Goal: Browse casually: Explore the website without a specific task or goal

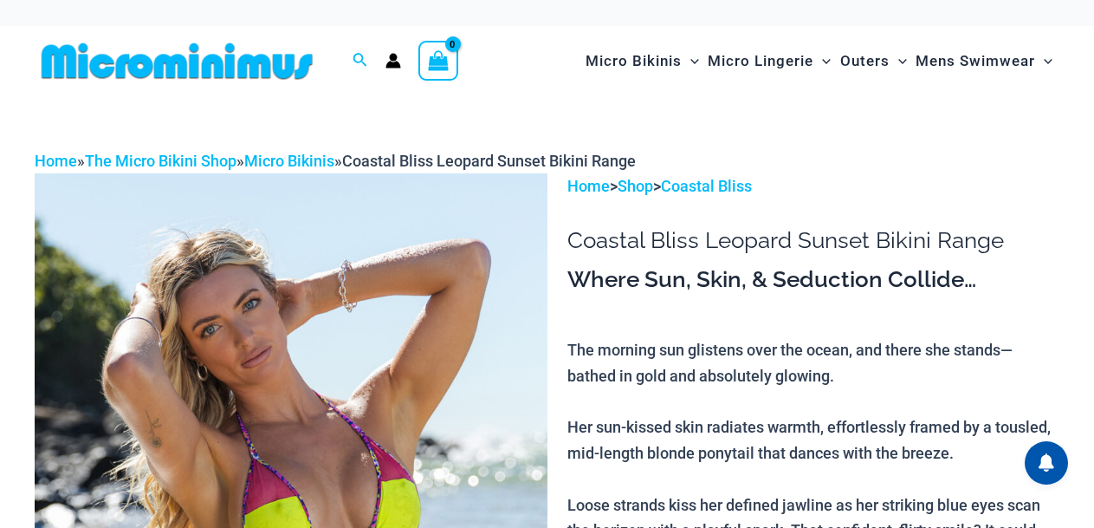
drag, startPoint x: 781, startPoint y: 136, endPoint x: 761, endPoint y: 149, distance: 24.5
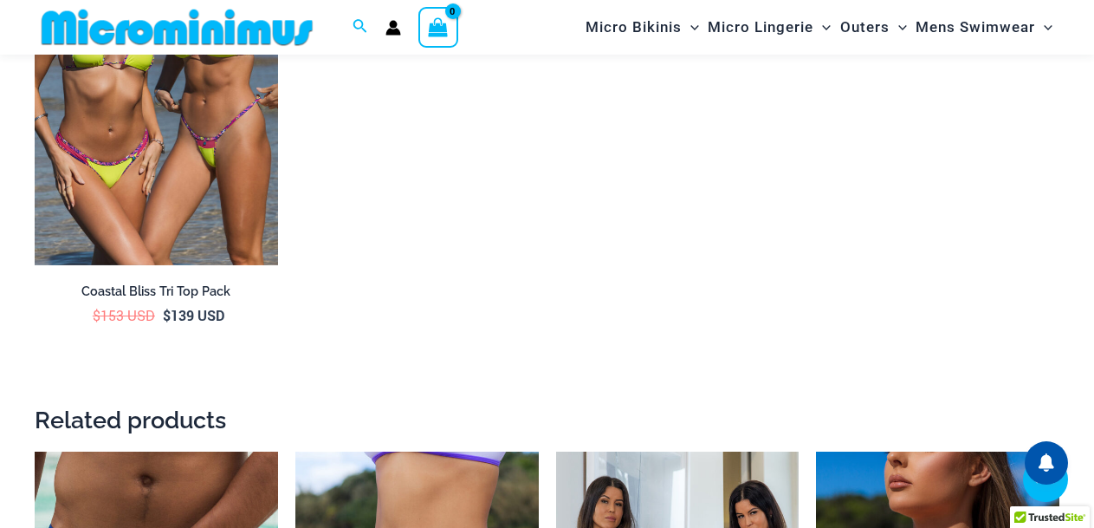
scroll to position [3149, 0]
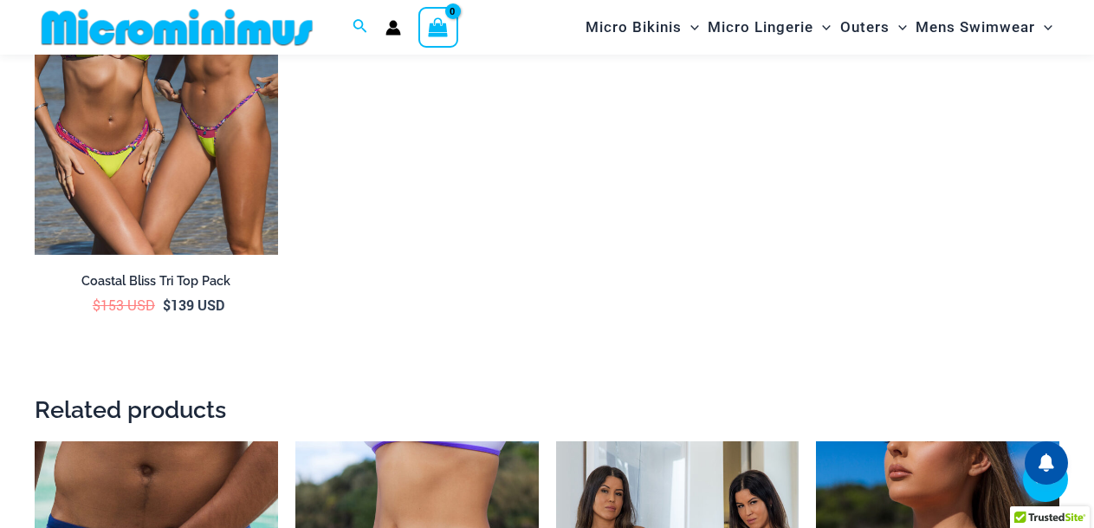
click at [651, 178] on ul "Coastal Bliss Tri Top Pack $ 153 USD Original price was: $153 USD. $ 139 USD Cu…" at bounding box center [547, 134] width 1025 height 489
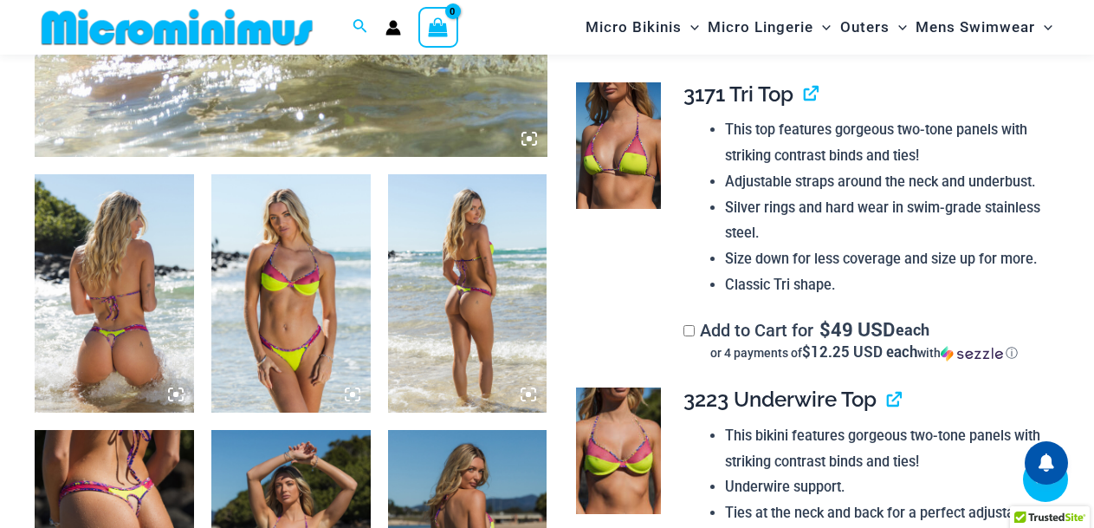
scroll to position [696, 0]
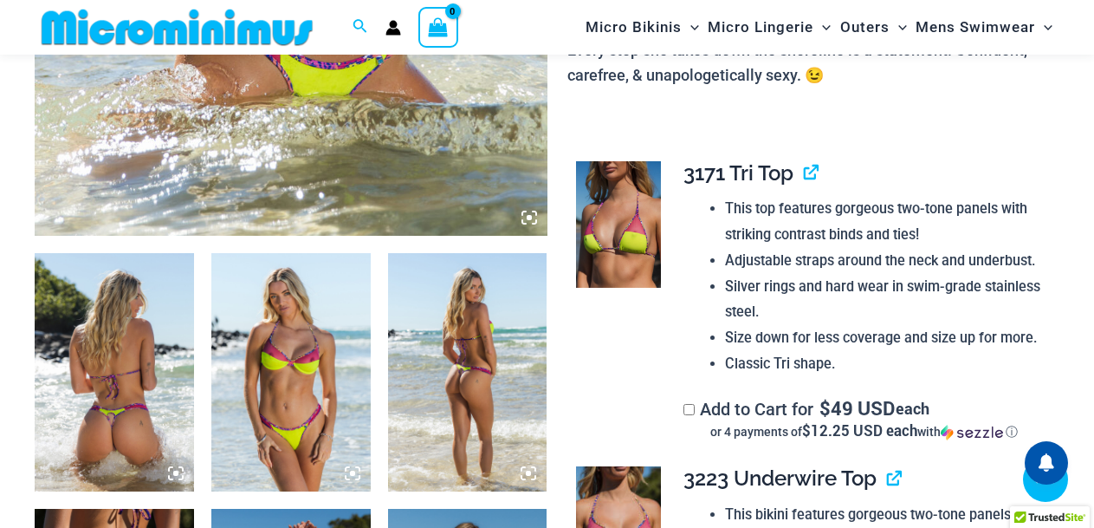
click at [527, 218] on icon at bounding box center [529, 217] width 5 height 5
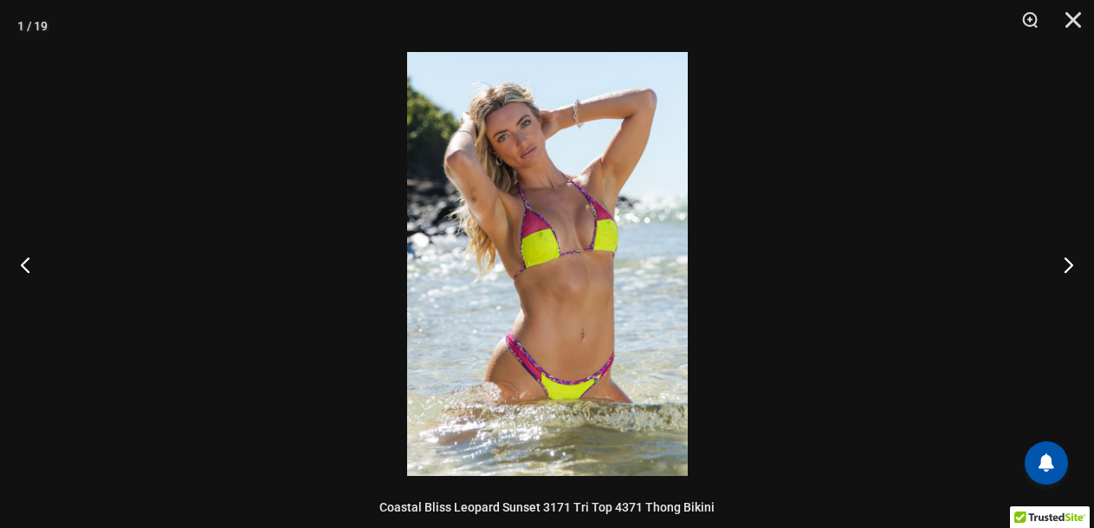
click at [558, 250] on img at bounding box center [547, 264] width 281 height 424
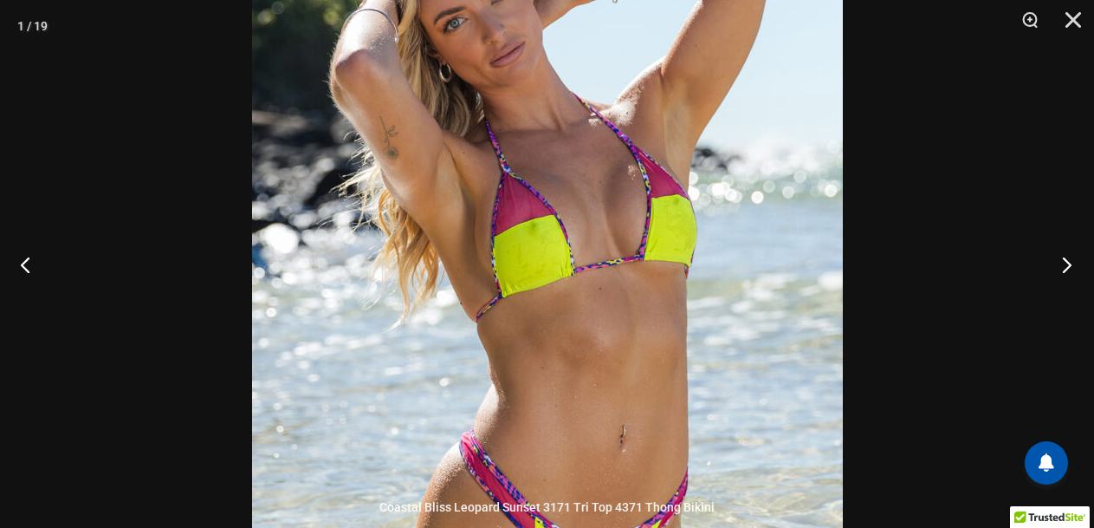
click at [1063, 269] on button "Next" at bounding box center [1061, 264] width 65 height 87
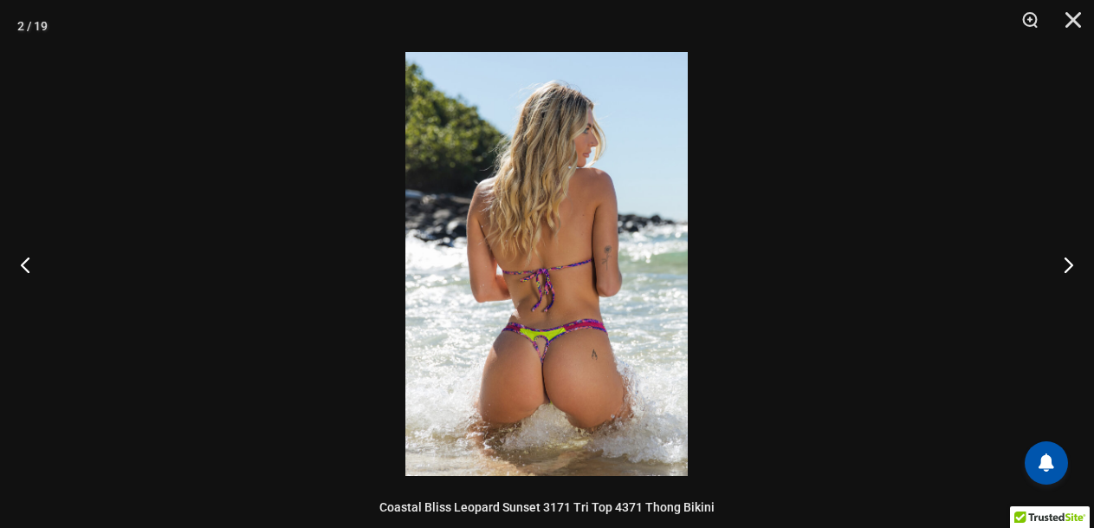
click at [649, 320] on img at bounding box center [546, 264] width 282 height 424
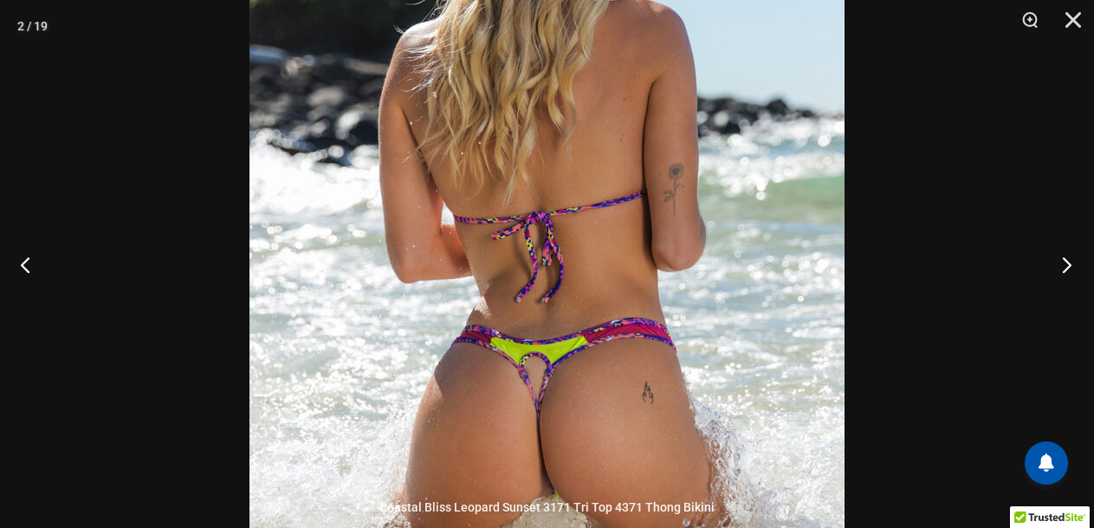
click at [1060, 262] on button "Next" at bounding box center [1061, 264] width 65 height 87
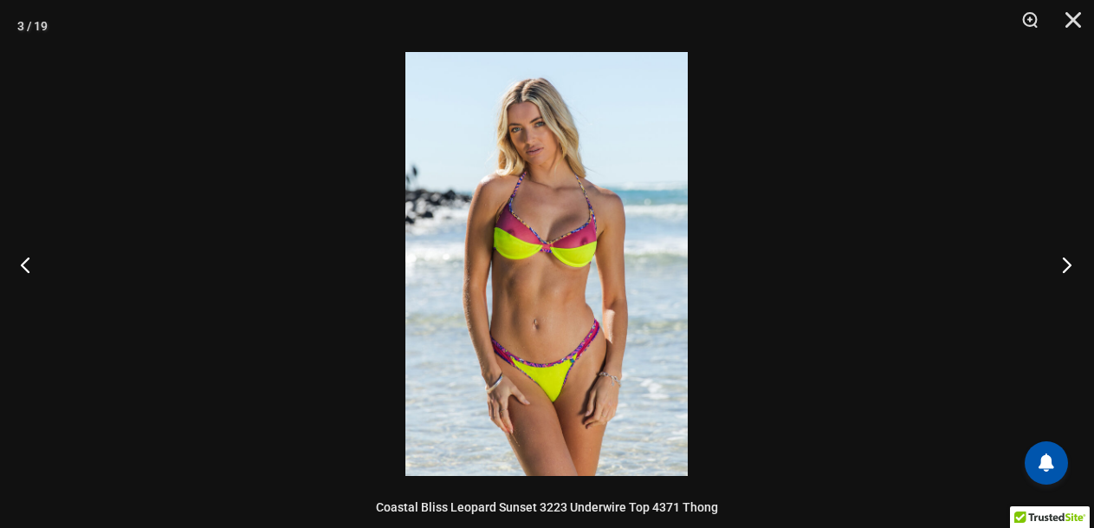
click at [1060, 262] on button "Next" at bounding box center [1061, 264] width 65 height 87
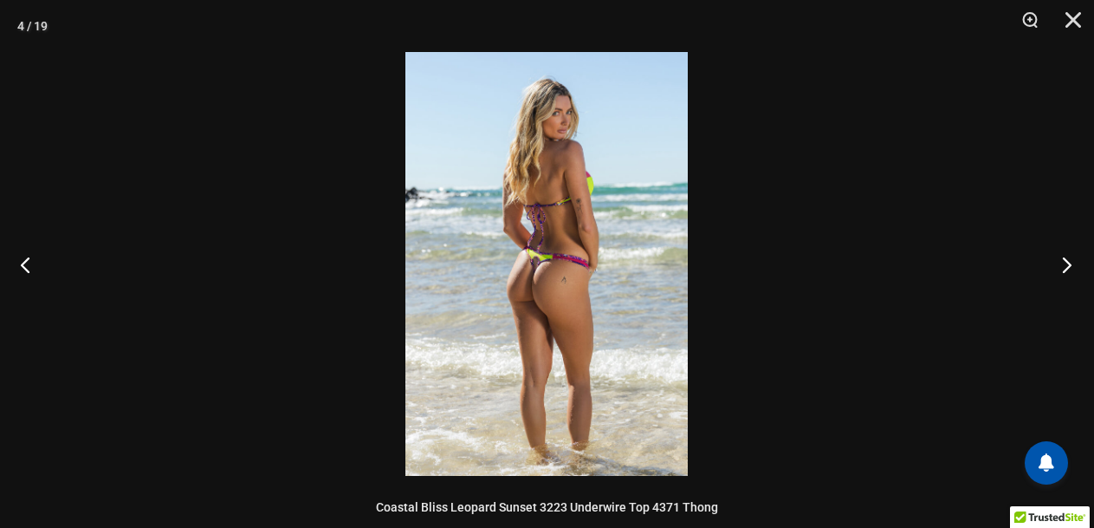
click at [1060, 262] on button "Next" at bounding box center [1061, 264] width 65 height 87
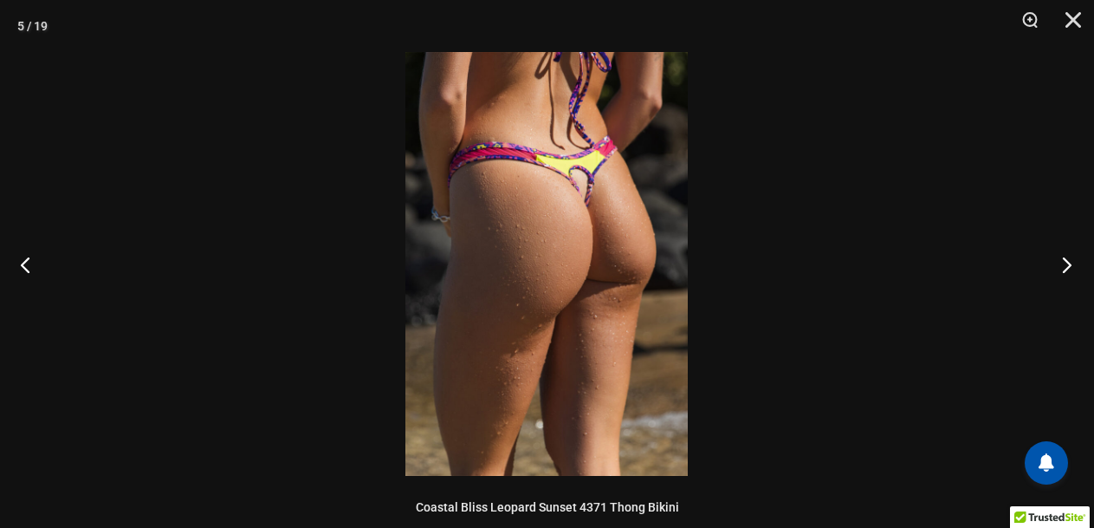
click at [1060, 262] on button "Next" at bounding box center [1061, 264] width 65 height 87
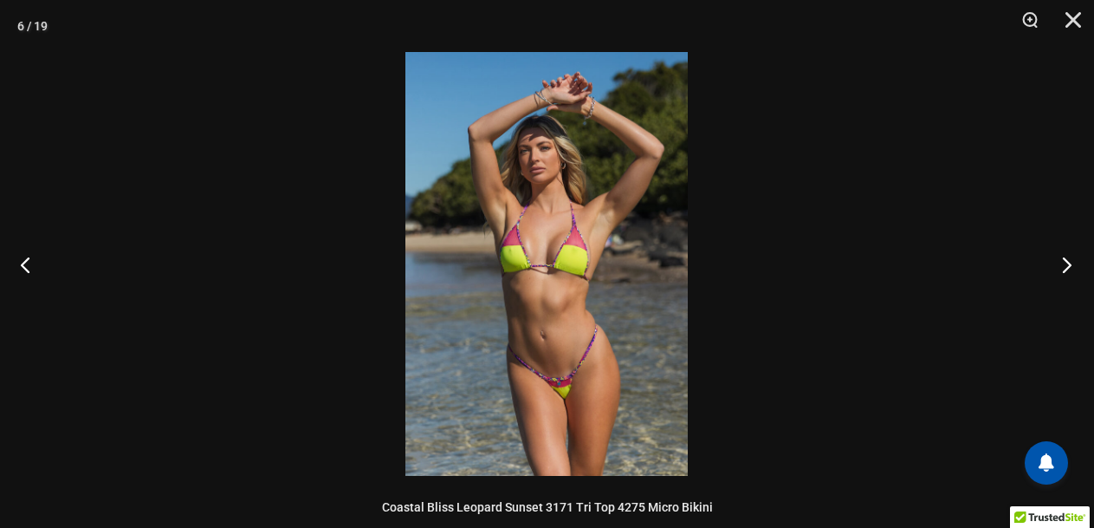
click at [1060, 262] on button "Next" at bounding box center [1061, 264] width 65 height 87
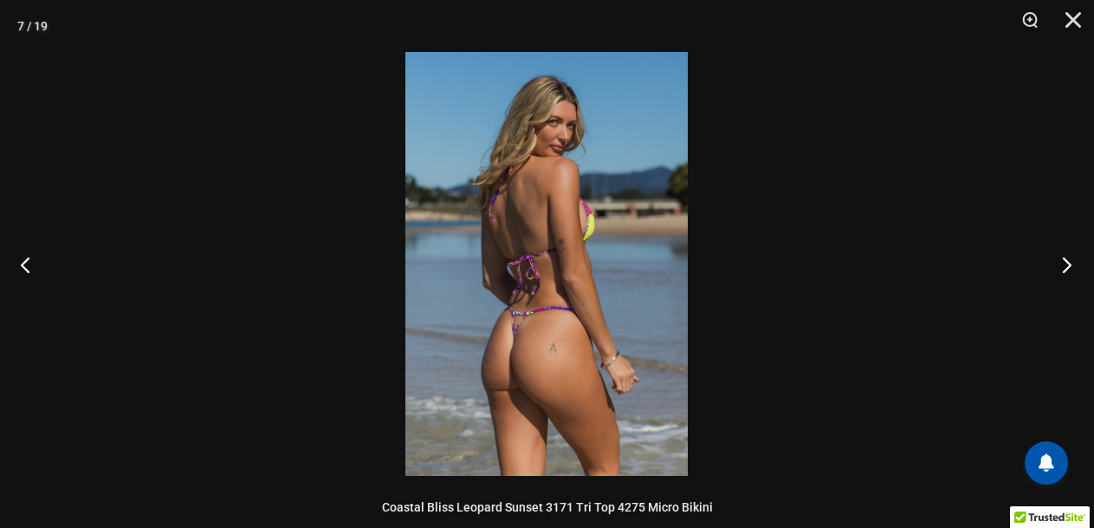
click at [1060, 262] on button "Next" at bounding box center [1061, 264] width 65 height 87
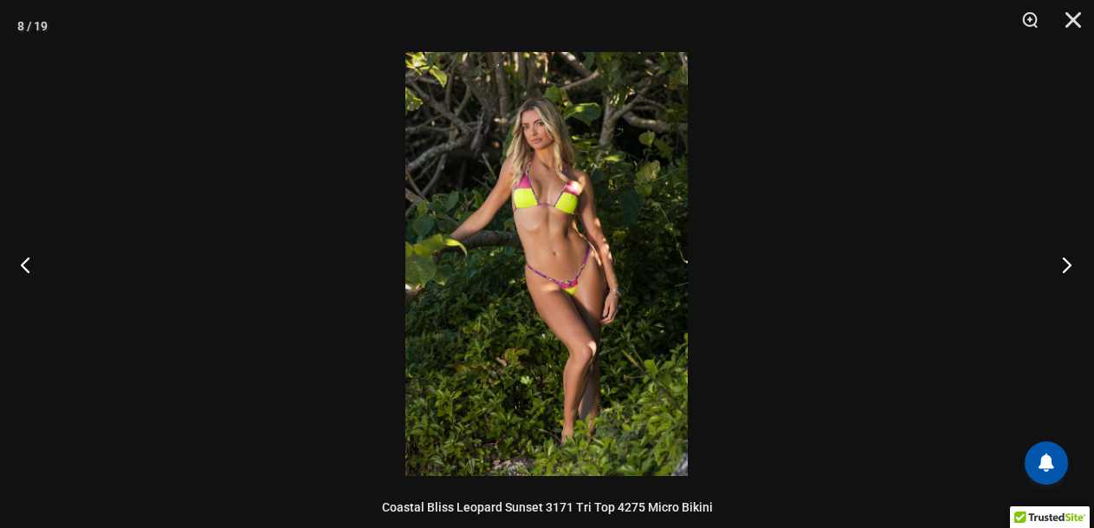
click at [1059, 262] on button "Next" at bounding box center [1061, 264] width 65 height 87
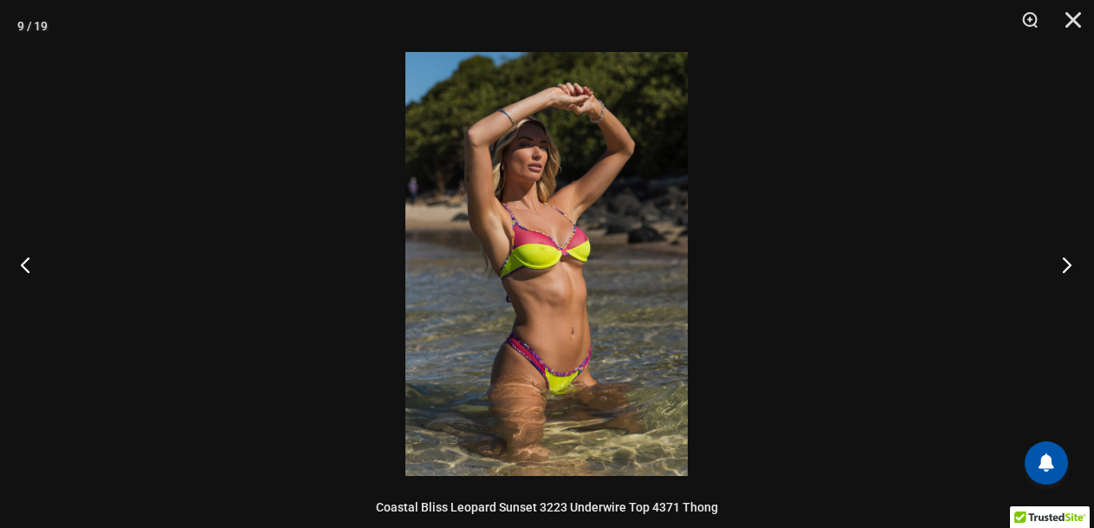
click at [1059, 262] on button "Next" at bounding box center [1061, 264] width 65 height 87
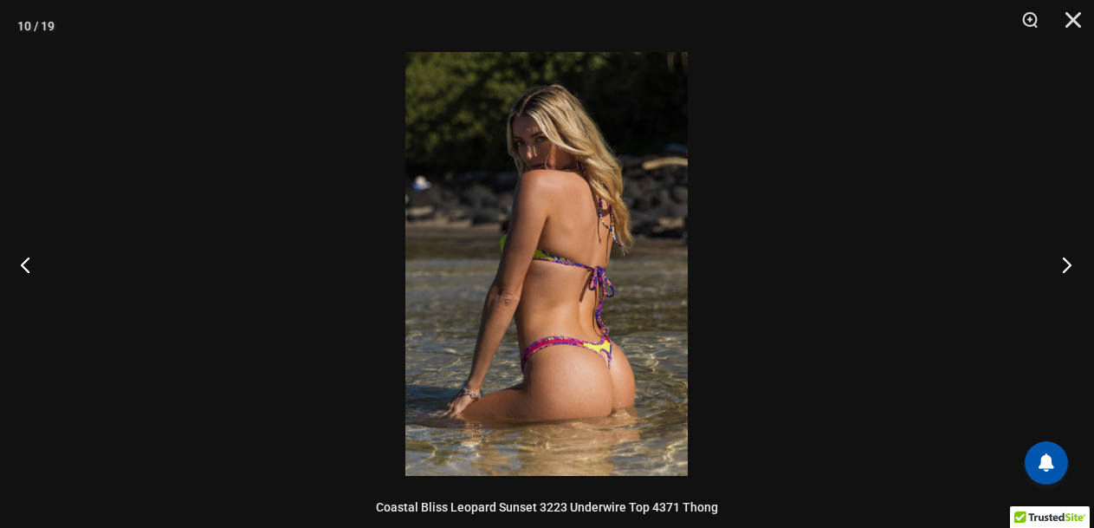
click at [1059, 262] on button "Next" at bounding box center [1061, 264] width 65 height 87
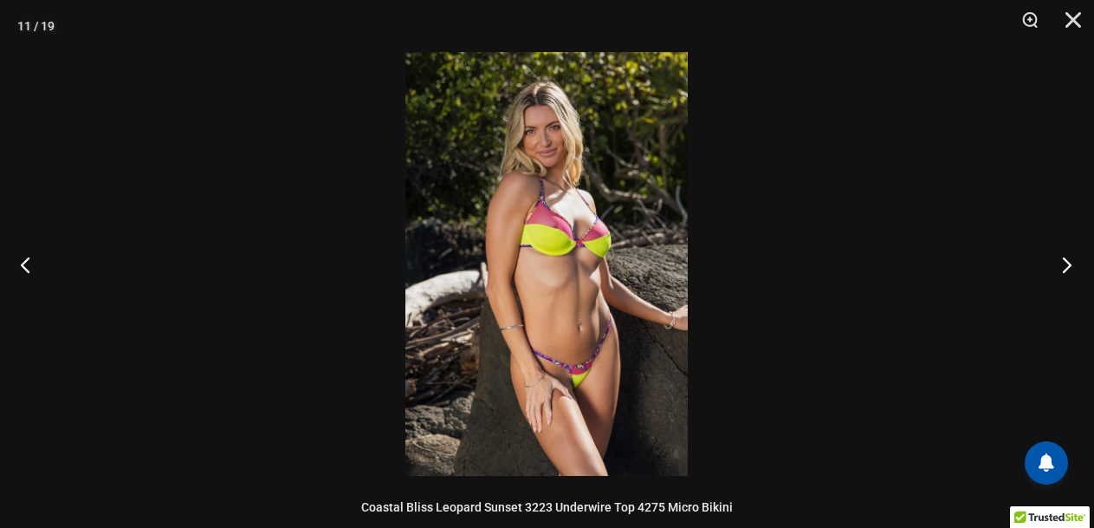
click at [1059, 262] on button "Next" at bounding box center [1061, 264] width 65 height 87
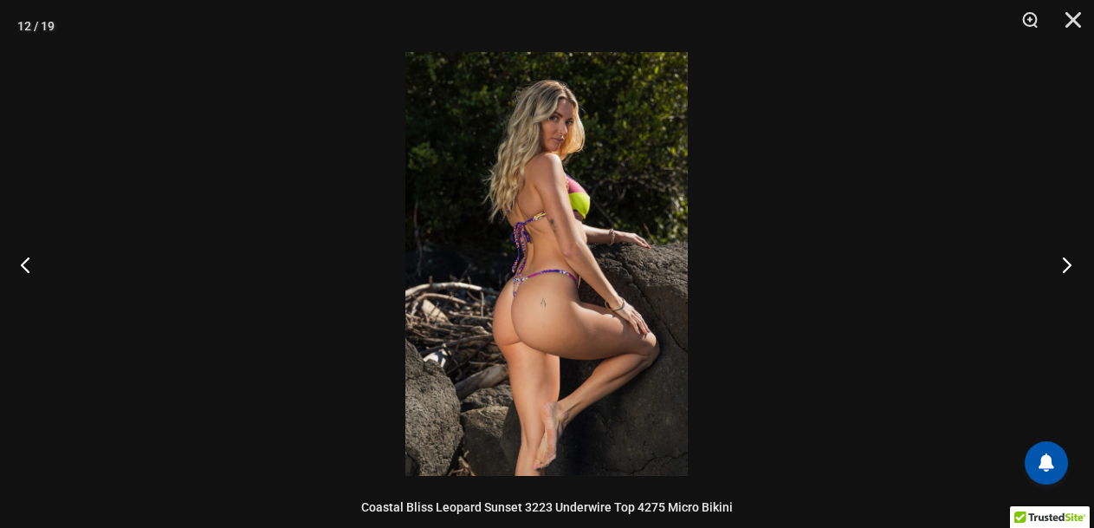
click at [1059, 262] on button "Next" at bounding box center [1061, 264] width 65 height 87
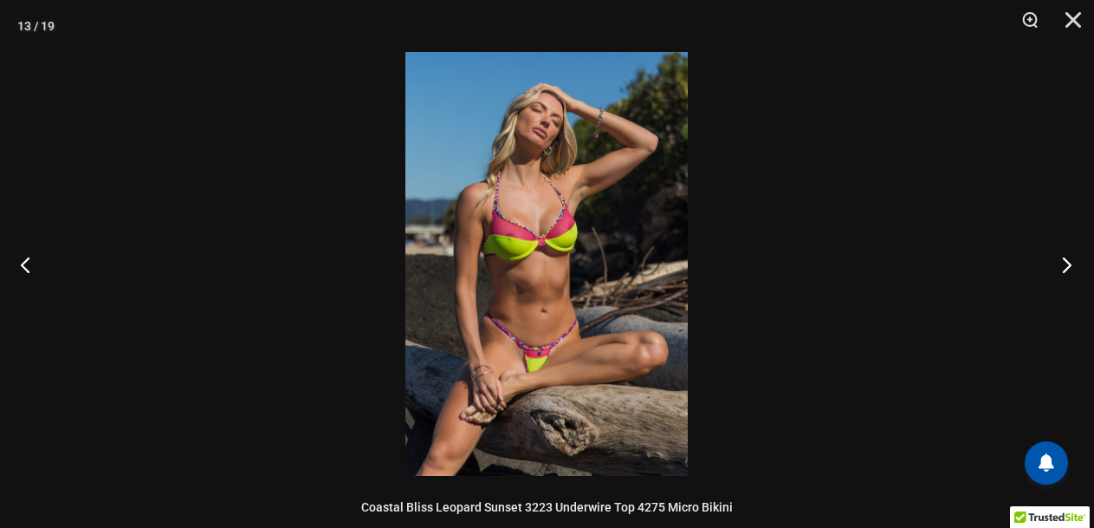
click at [1059, 262] on button "Next" at bounding box center [1061, 264] width 65 height 87
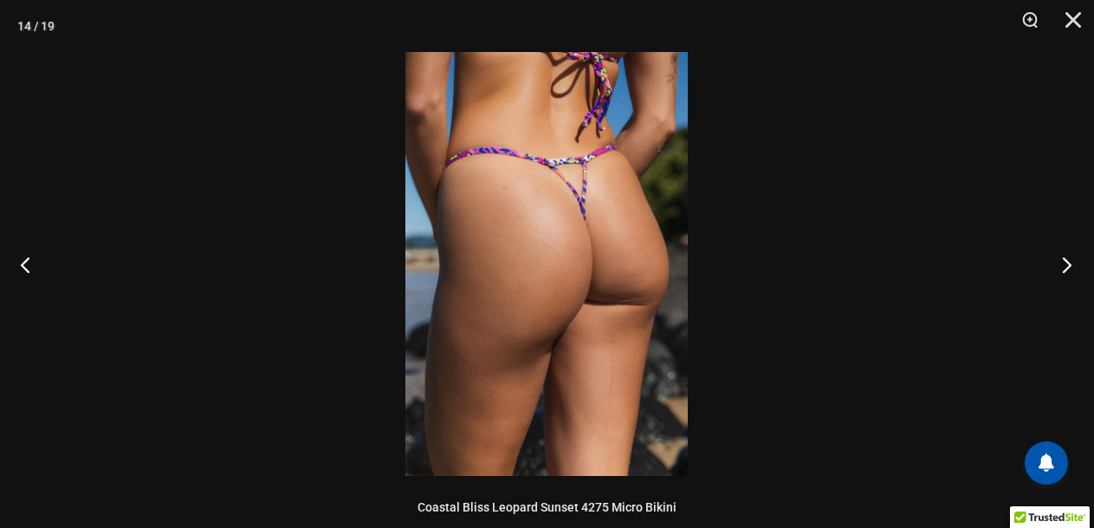
click at [1059, 262] on button "Next" at bounding box center [1061, 264] width 65 height 87
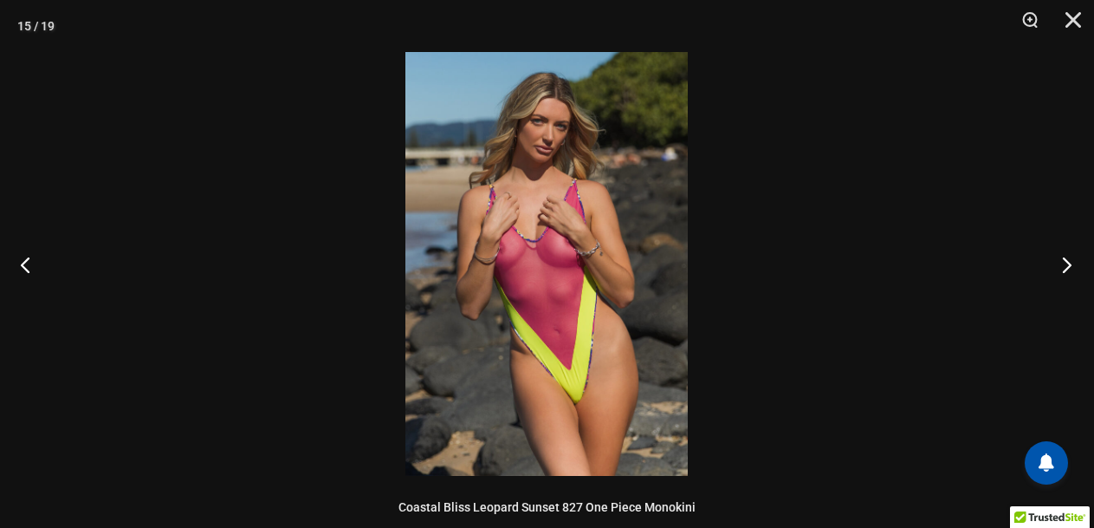
click at [1059, 262] on button "Next" at bounding box center [1061, 264] width 65 height 87
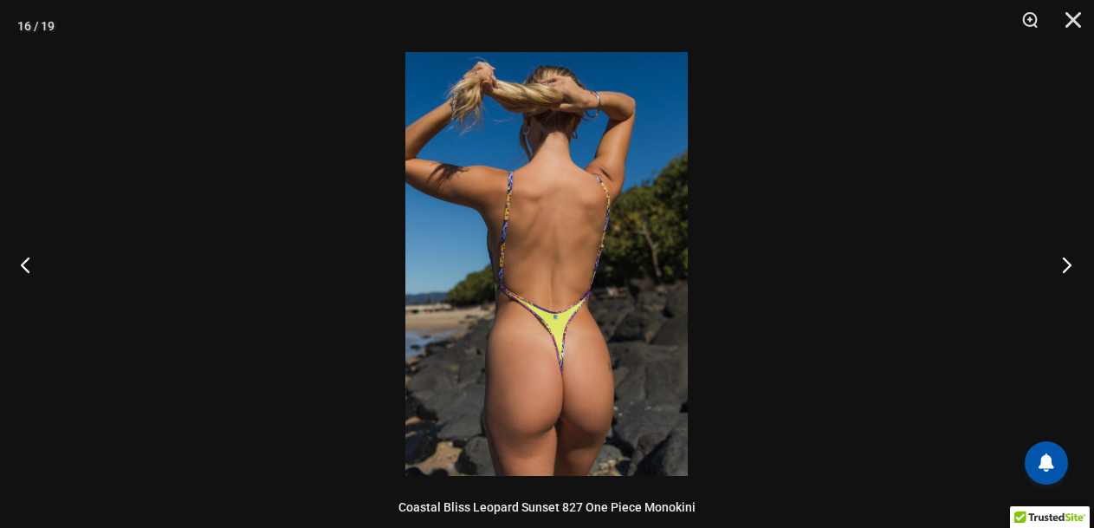
click at [1059, 262] on button "Next" at bounding box center [1061, 264] width 65 height 87
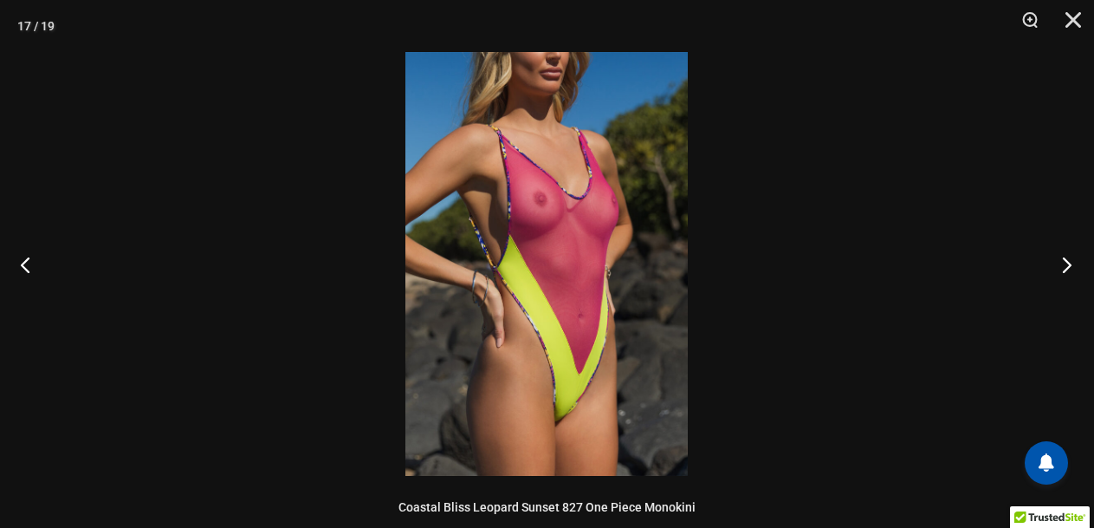
click at [1059, 262] on button "Next" at bounding box center [1061, 264] width 65 height 87
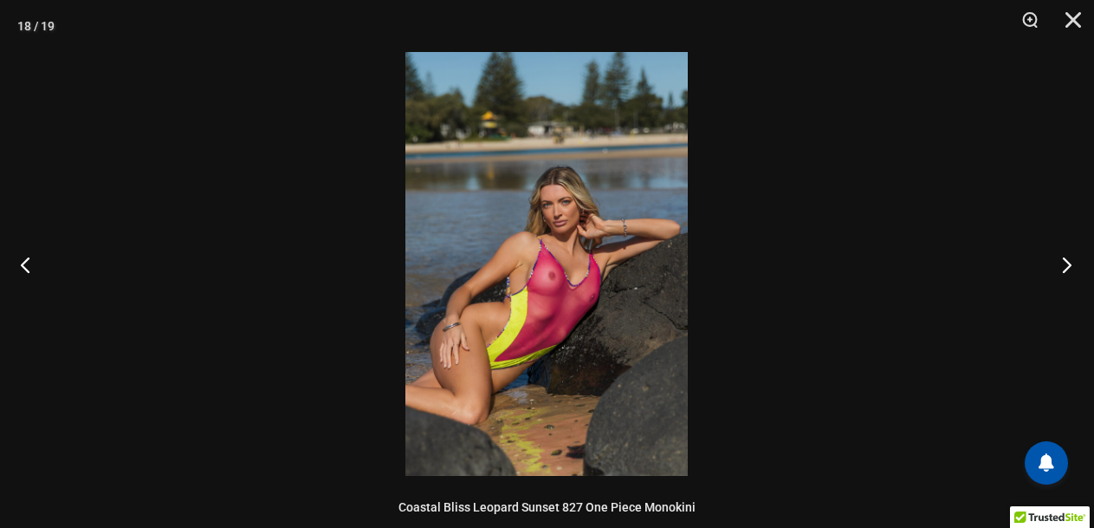
click at [1059, 262] on button "Next" at bounding box center [1061, 264] width 65 height 87
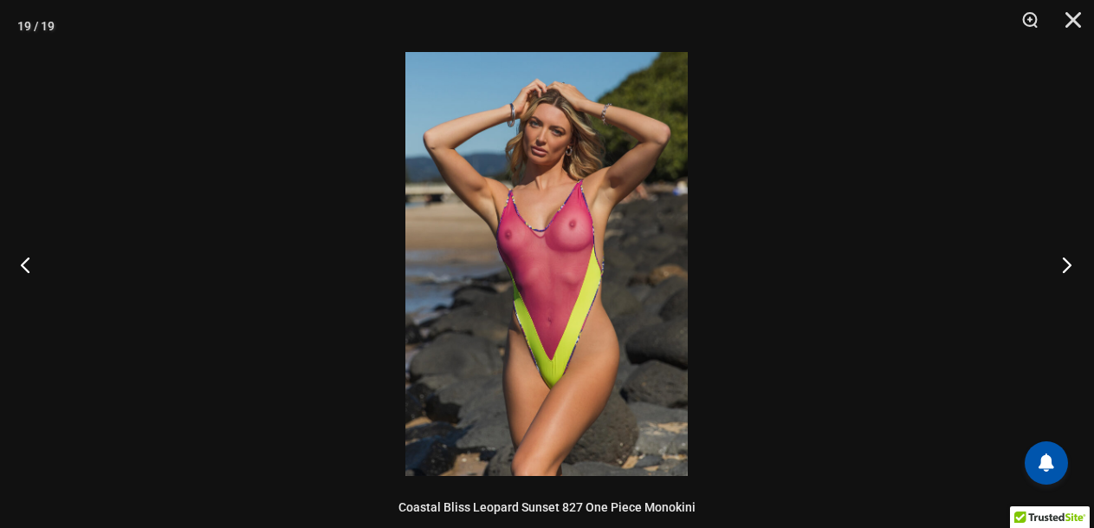
click at [1059, 262] on button "Next" at bounding box center [1061, 264] width 65 height 87
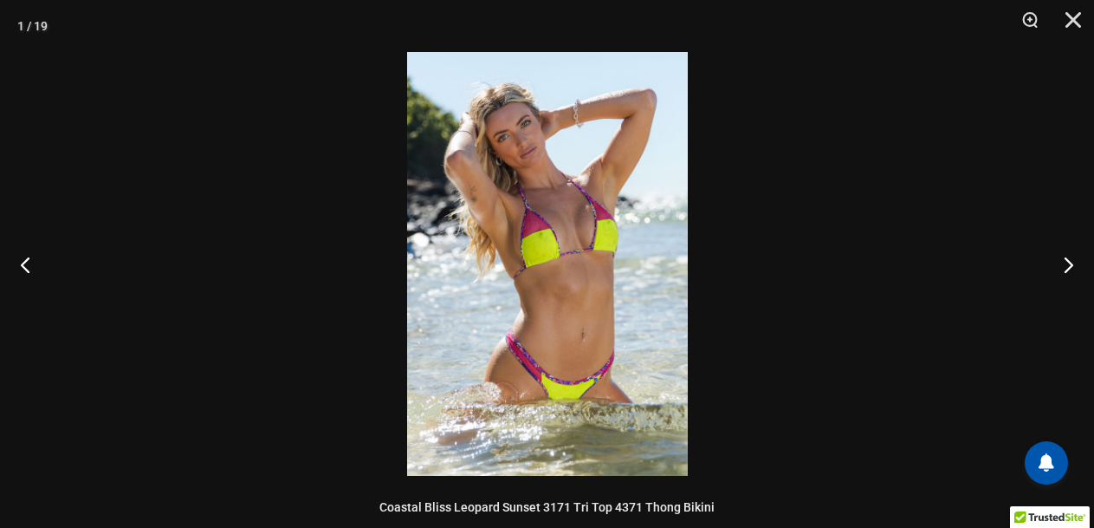
click at [1013, 271] on div at bounding box center [547, 264] width 1094 height 528
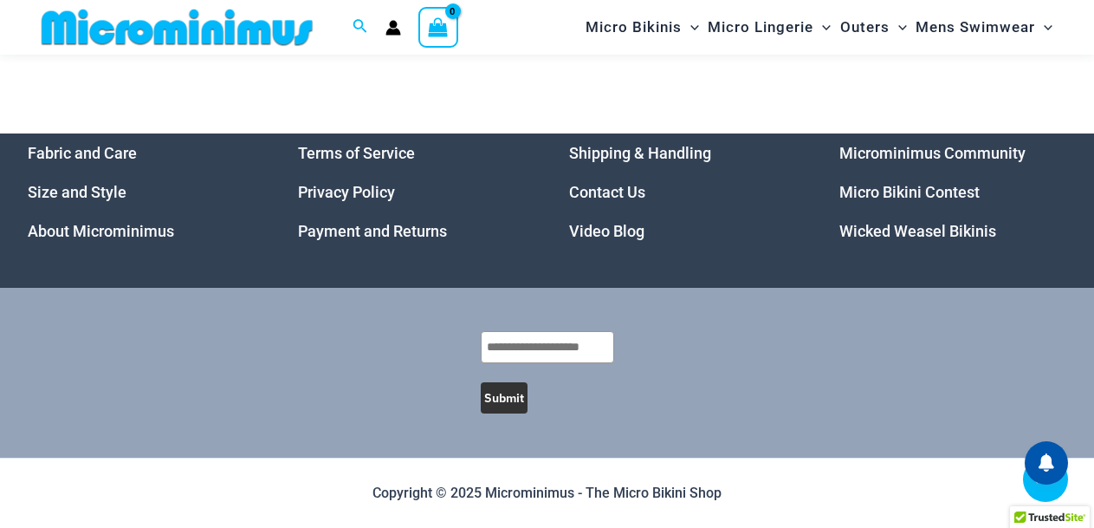
scroll to position [6608, 0]
click at [851, 184] on link "Micro Bikini Contest" at bounding box center [909, 192] width 140 height 18
